Goal: Find specific page/section: Find specific page/section

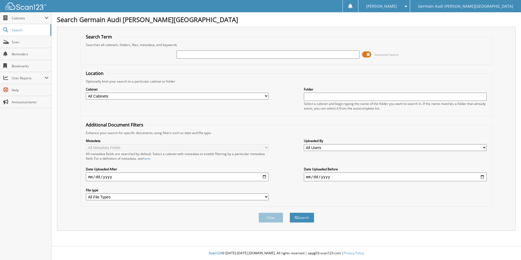
click at [371, 51] on span at bounding box center [366, 54] width 9 height 8
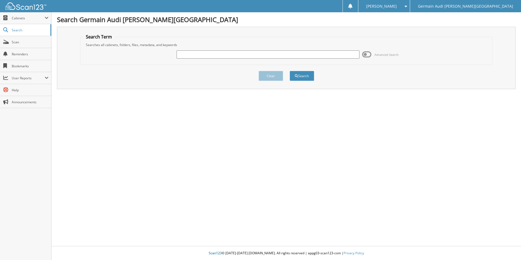
click at [215, 52] on input "text" at bounding box center [268, 54] width 183 height 8
type input "45993"
click at [290, 71] on button "Search" at bounding box center [302, 76] width 25 height 10
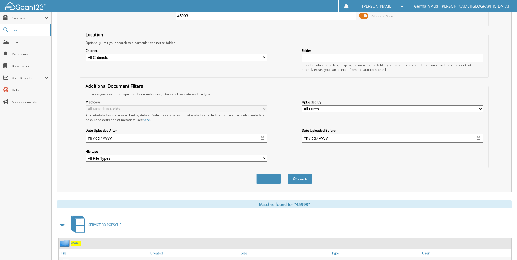
scroll to position [78, 0]
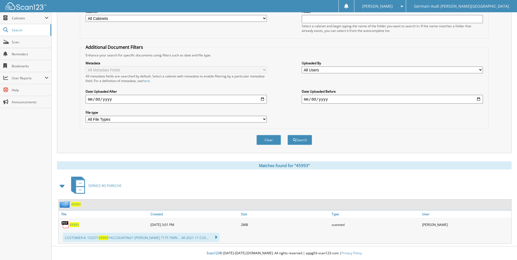
click at [71, 225] on span "45993" at bounding box center [74, 224] width 10 height 5
